Goal: Transaction & Acquisition: Purchase product/service

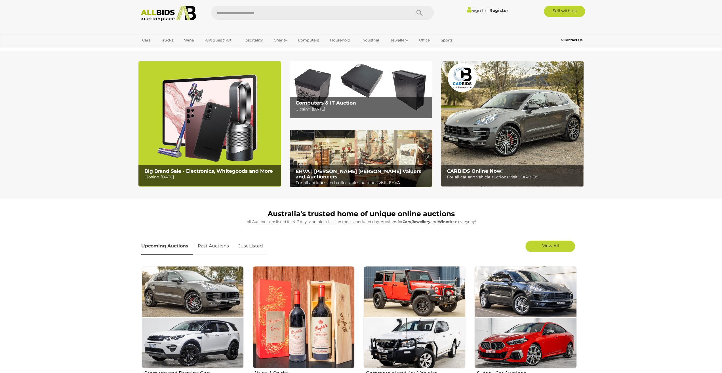
click at [331, 99] on div "Computers & IT Auction Closing Tuesday 12th August" at bounding box center [362, 106] width 139 height 19
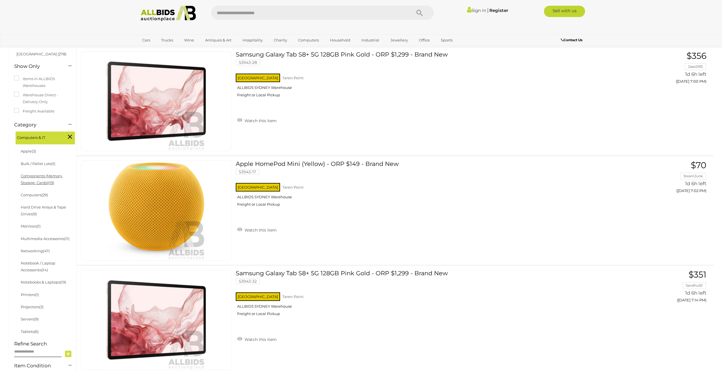
scroll to position [85, 0]
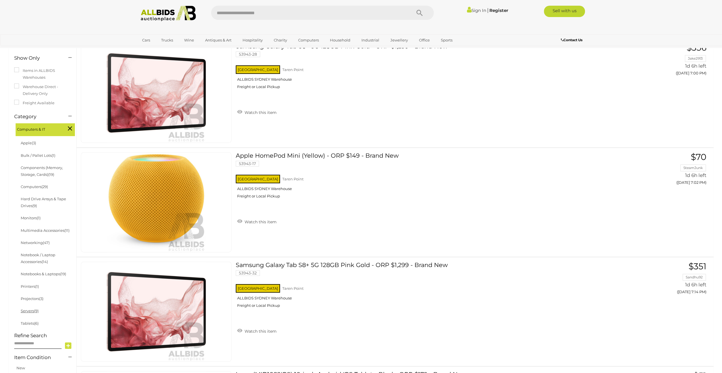
click at [32, 312] on link "Servers (9)" at bounding box center [30, 310] width 18 height 5
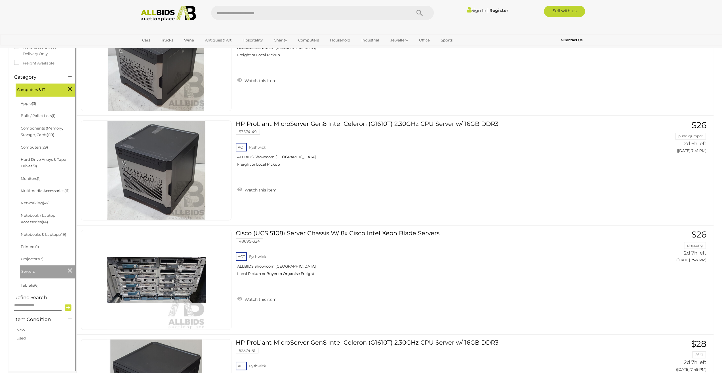
scroll to position [85, 0]
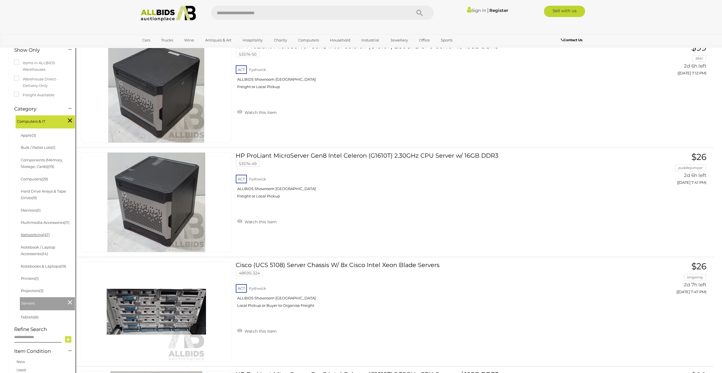
click at [34, 236] on link "Networking (47)" at bounding box center [35, 234] width 29 height 5
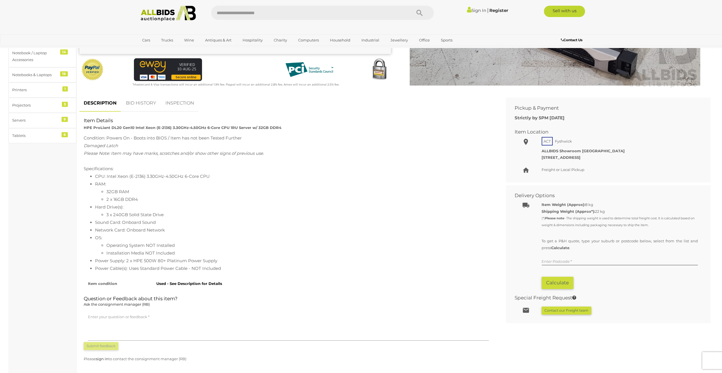
scroll to position [170, 0]
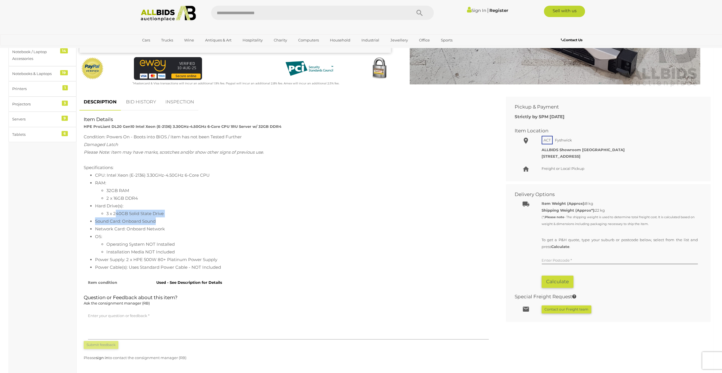
drag, startPoint x: 115, startPoint y: 214, endPoint x: 187, endPoint y: 222, distance: 72.6
click at [187, 222] on ul "CPU: Intel Xeon (E-2136) 3.30GHz-4.50GHz 6-Core CPU RAM: 32GB RAM 2 x 16GB DDR4…" at bounding box center [289, 221] width 410 height 100
click at [187, 222] on li "Sound Card: Onboard Sound" at bounding box center [294, 221] width 398 height 8
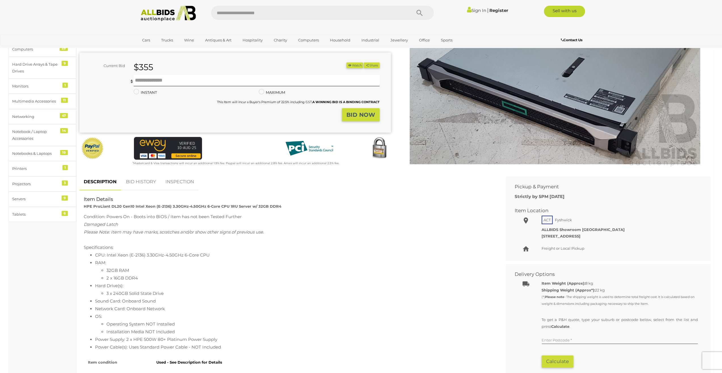
scroll to position [0, 0]
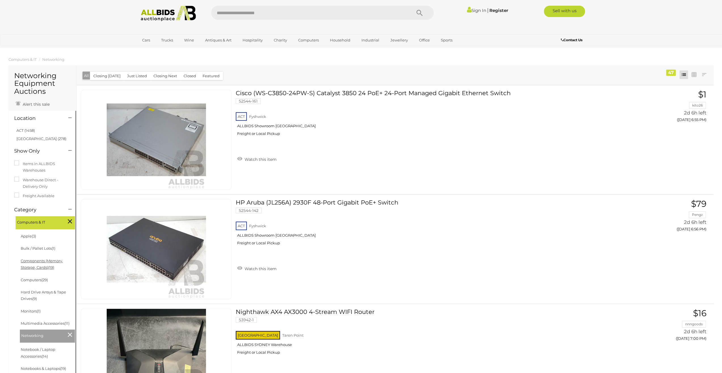
click at [44, 263] on link "Components (Memory, Storage, Cards) (19)" at bounding box center [42, 263] width 42 height 11
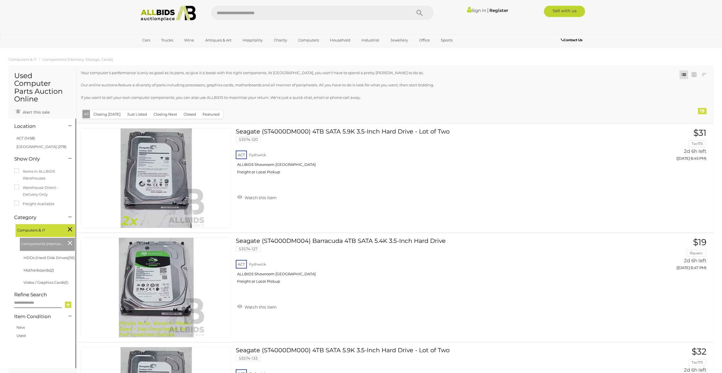
click at [69, 239] on icon at bounding box center [70, 242] width 4 height 7
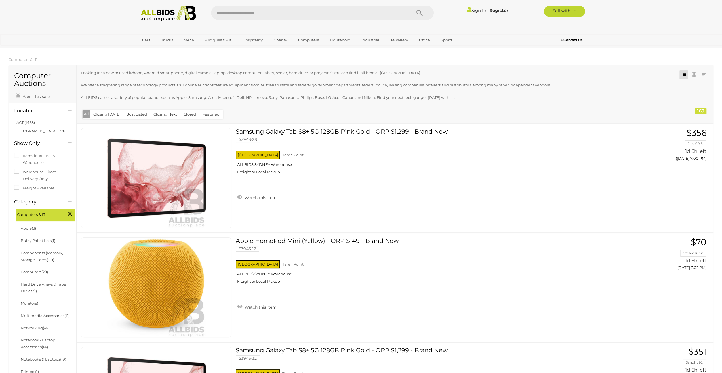
click at [32, 272] on link "Computers (29)" at bounding box center [34, 271] width 27 height 5
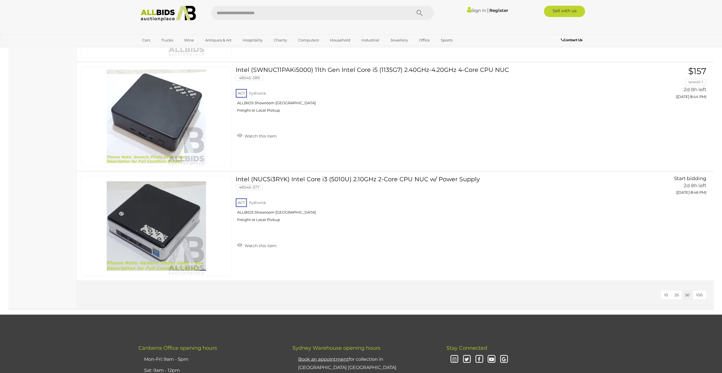
scroll to position [3037, 0]
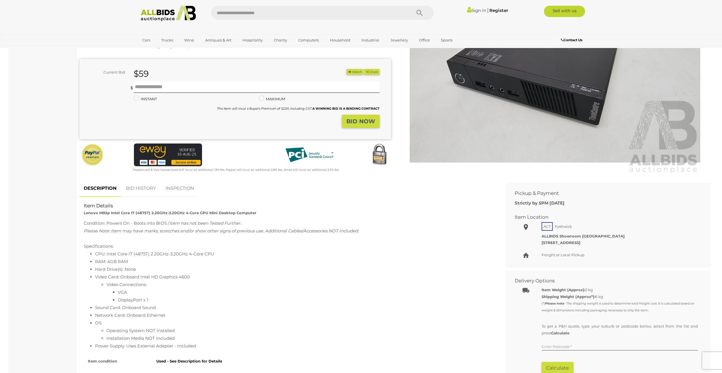
scroll to position [85, 0]
